Goal: Task Accomplishment & Management: Manage account settings

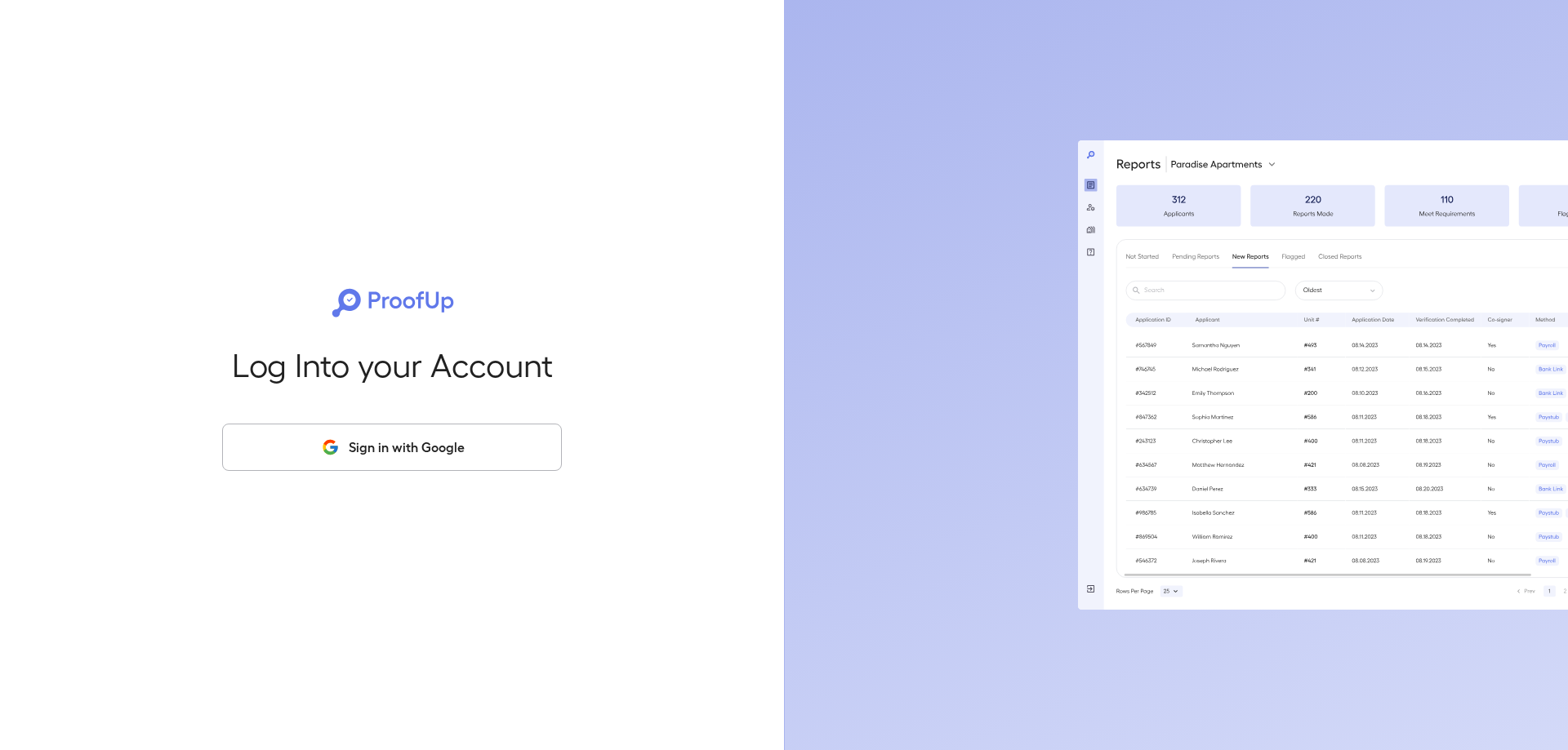
click at [535, 440] on button "Sign in with Google" at bounding box center [392, 448] width 340 height 48
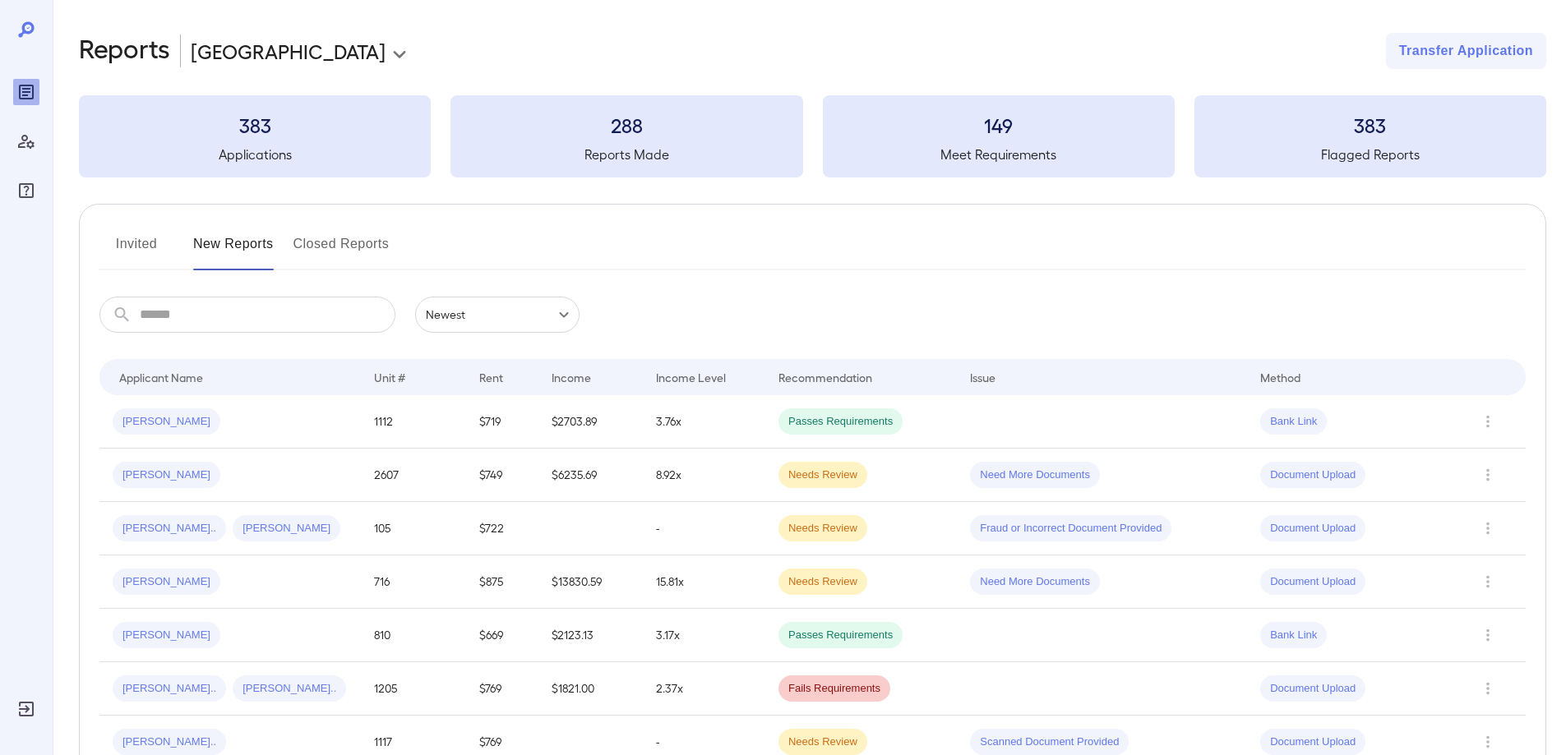
click at [145, 248] on button "Invited" at bounding box center [136, 250] width 74 height 39
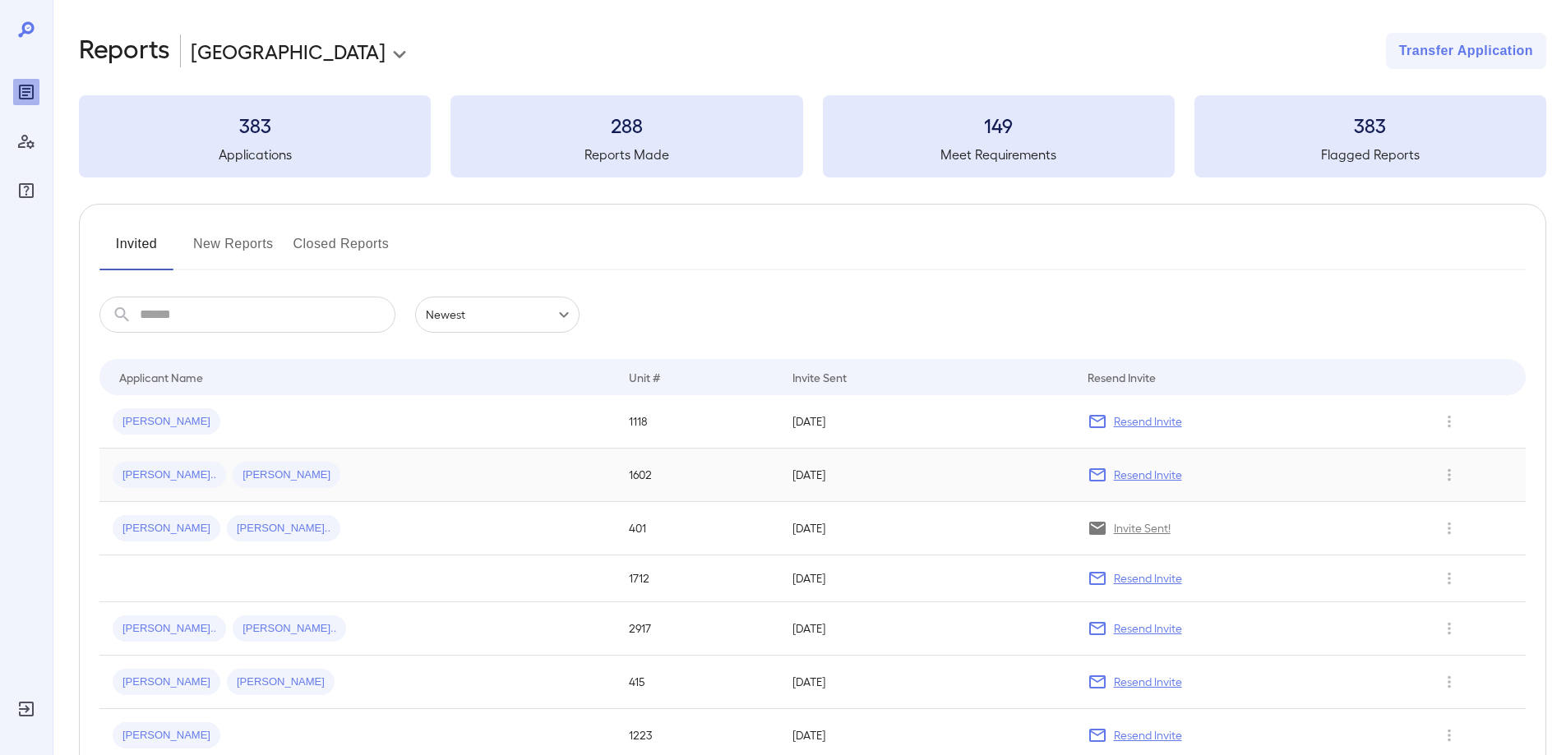
click at [270, 481] on div "[PERSON_NAME].. [PERSON_NAME]" at bounding box center [358, 475] width 490 height 26
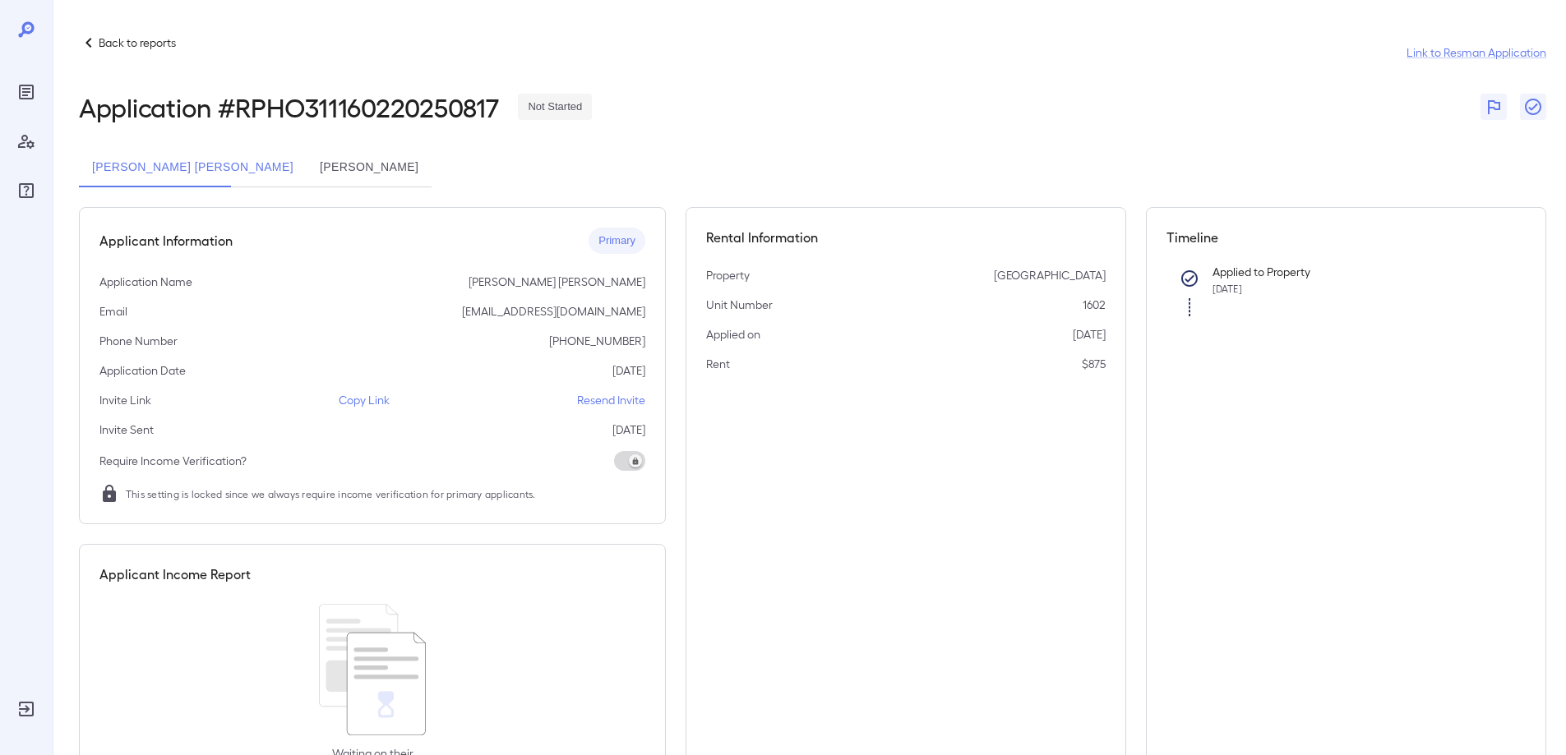
click at [619, 400] on p "Resend Invite" at bounding box center [611, 400] width 68 height 16
